Goal: Information Seeking & Learning: Learn about a topic

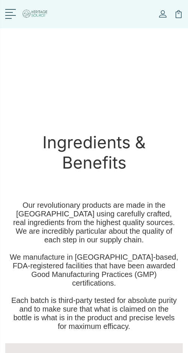
click at [12, 12] on span at bounding box center [9, 12] width 8 height 1
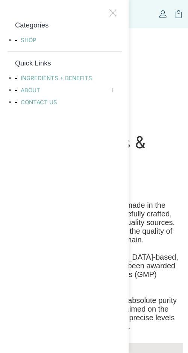
click at [112, 91] on div at bounding box center [112, 89] width 5 height 5
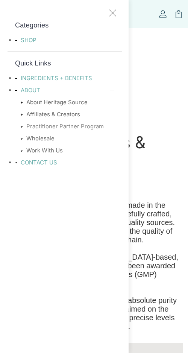
click at [48, 126] on link "Practitioner Partner Program" at bounding box center [67, 126] width 93 height 9
